Goal: Task Accomplishment & Management: Use online tool/utility

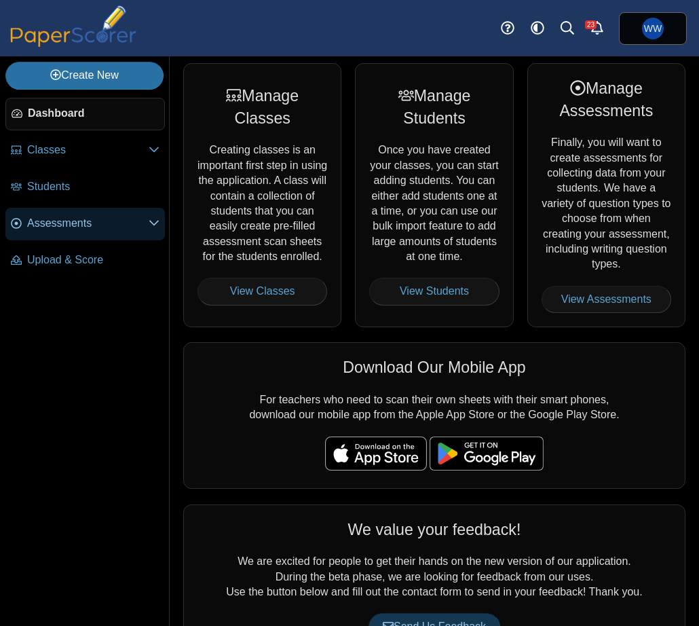
click at [94, 232] on link "Assessments" at bounding box center [85, 224] width 160 height 33
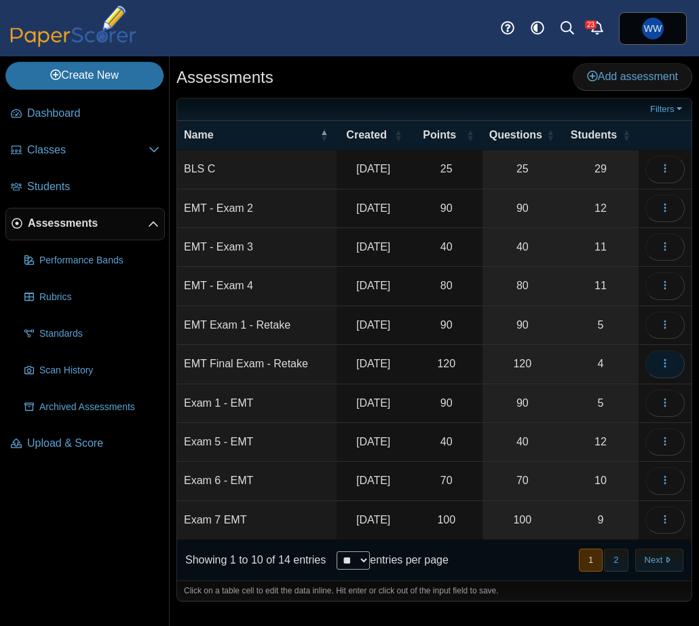
click at [655, 364] on button "button" at bounding box center [665, 363] width 39 height 27
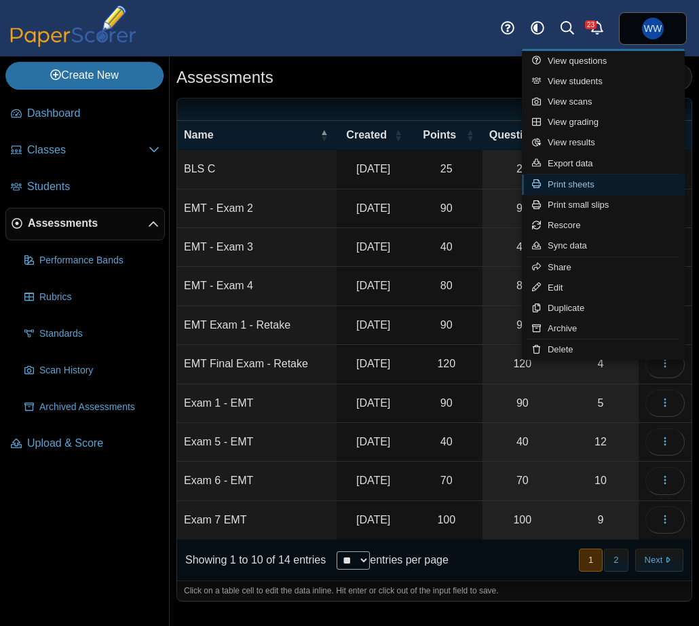
click at [631, 175] on link "Print sheets" at bounding box center [603, 185] width 163 height 20
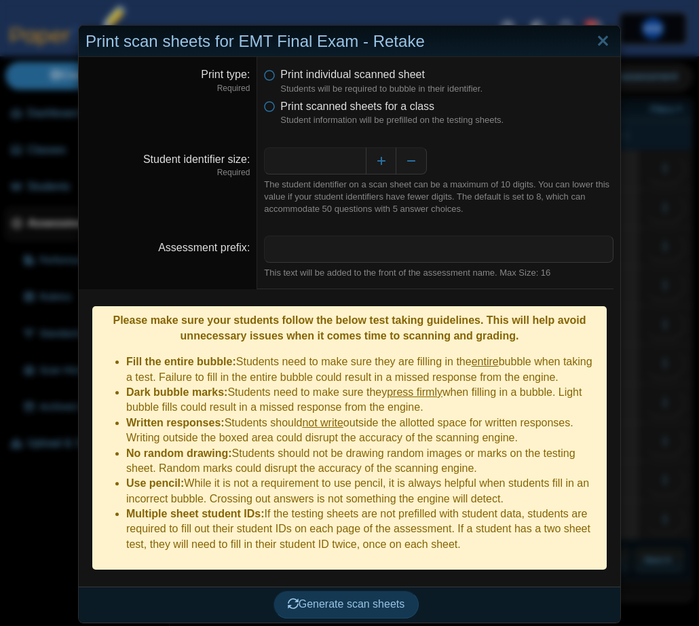
click at [356, 118] on dfn "Student information will be prefilled on the testing sheets." at bounding box center [446, 120] width 333 height 12
click at [356, 113] on label "Print scanned sheets for a class" at bounding box center [357, 106] width 154 height 15
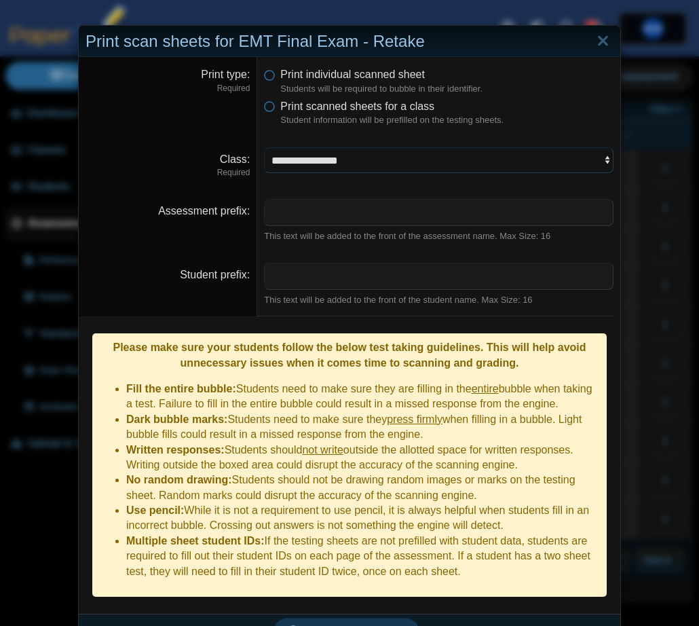
click at [347, 158] on select "**********" at bounding box center [439, 160] width 350 height 26
select select "**********"
click at [264, 147] on select "**********" at bounding box center [439, 160] width 350 height 26
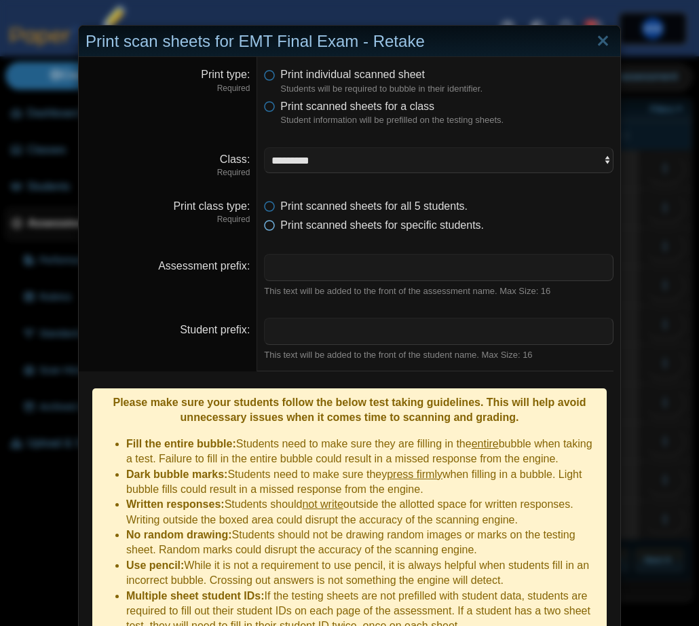
click at [361, 231] on span "Print scanned sheets for specific students." at bounding box center [382, 225] width 204 height 12
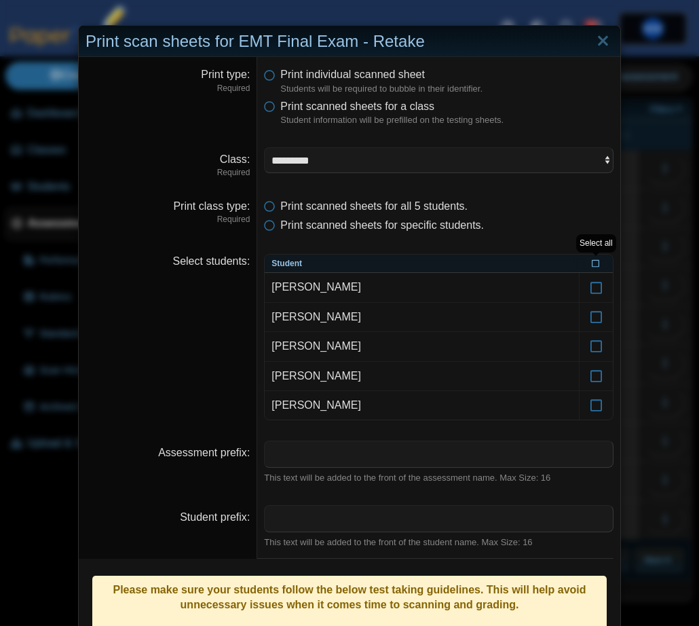
click at [600, 261] on icon at bounding box center [596, 262] width 8 height 7
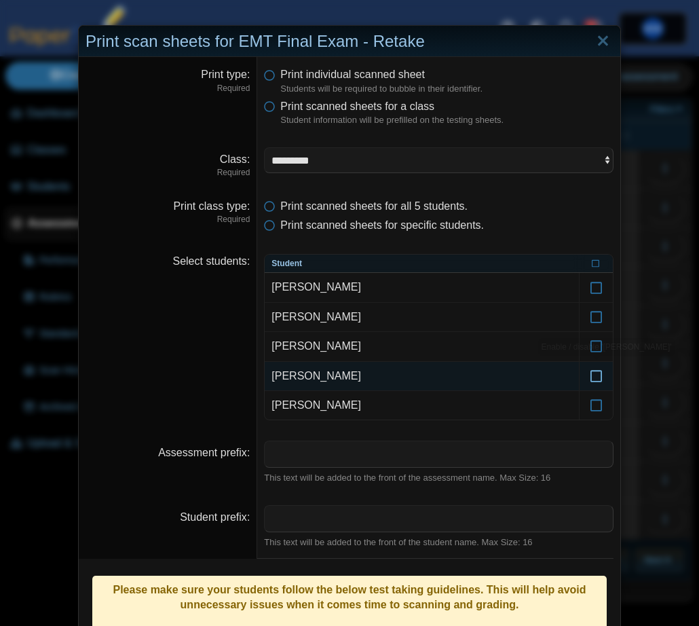
click at [607, 380] on label at bounding box center [596, 376] width 33 height 29
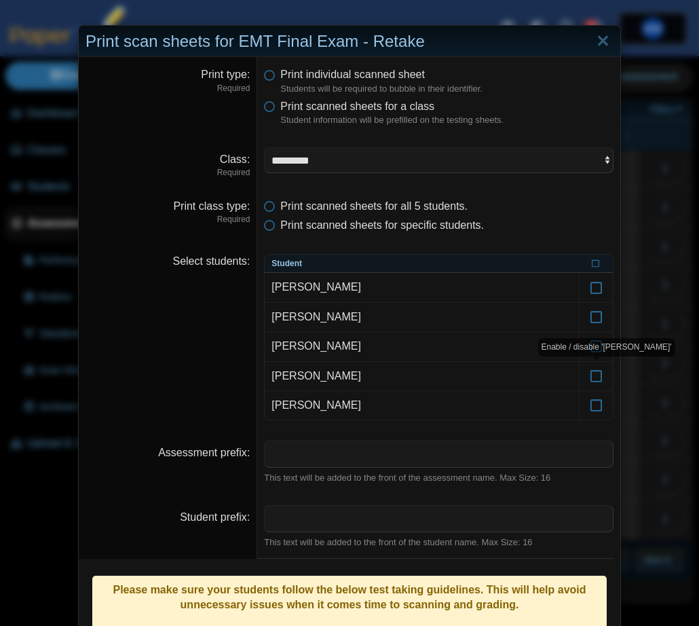
scroll to position [251, 0]
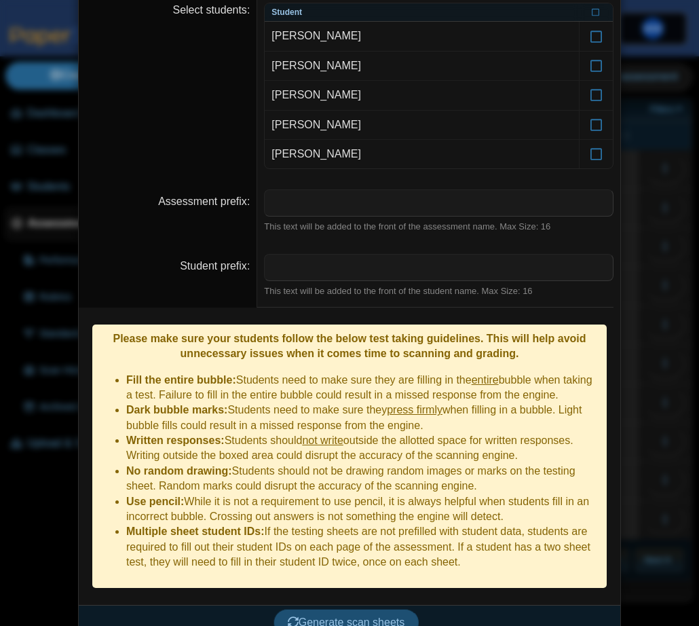
click at [381, 617] on span "Generate scan sheets" at bounding box center [346, 623] width 117 height 12
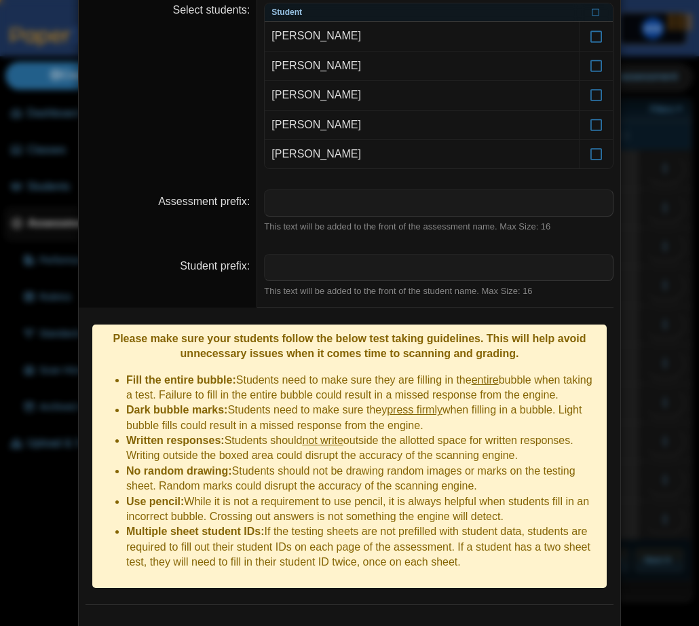
click at [303, 403] on li "Dark bubble marks: Students need to make sure they press firmly when filling in…" at bounding box center [363, 418] width 474 height 31
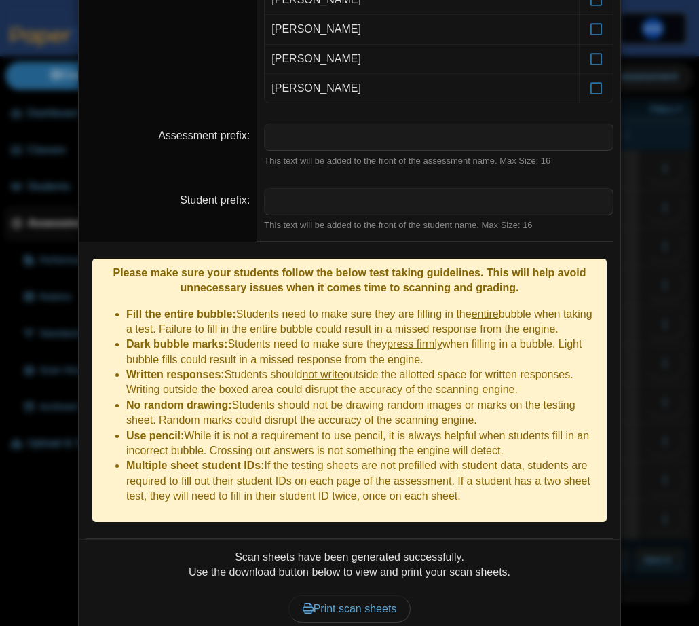
click at [239, 378] on li "Written responses: Students should not write outside the allotted space for wri…" at bounding box center [363, 382] width 474 height 31
click at [328, 603] on span "Print scan sheets" at bounding box center [350, 609] width 94 height 12
